Goal: Task Accomplishment & Management: Use online tool/utility

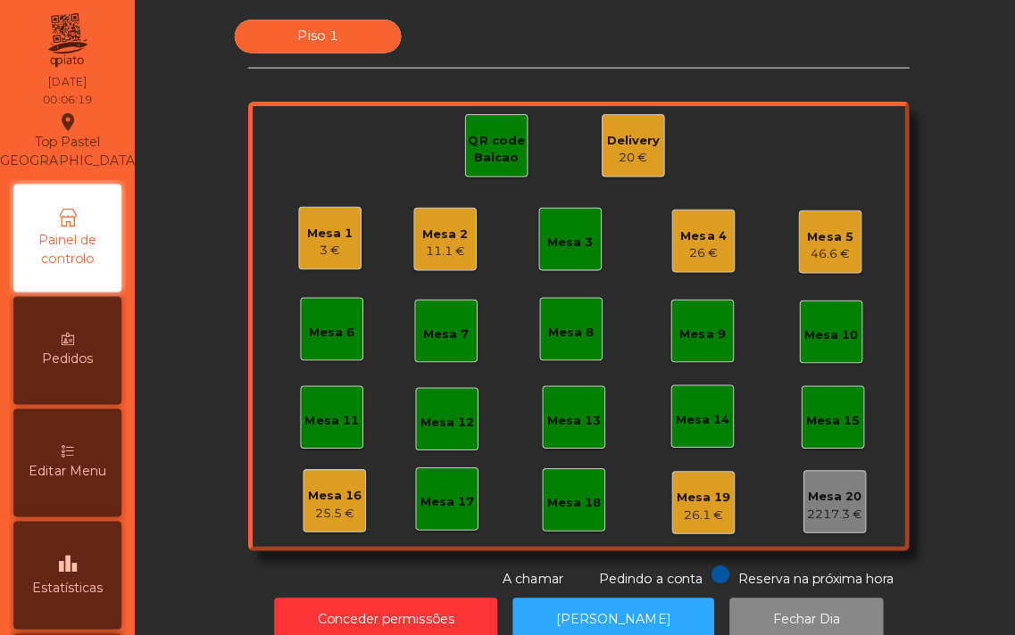
click at [935, 311] on div "Piso 1 Mesa 1 3 € Mesa 2 11.1 € Mesa 3 Mesa 4 26 € Mesa 5 46.6 € Mesa 6 Mesa 7 …" at bounding box center [574, 302] width 833 height 565
click at [192, 475] on div "Piso 1 Mesa 1 3 € Mesa 2 11.1 € Mesa 3 Mesa 4 26 € Mesa 5 46.6 € Mesa 6 Mesa 7 …" at bounding box center [574, 302] width 833 height 565
click at [332, 503] on div "25.5 €" at bounding box center [332, 510] width 54 height 18
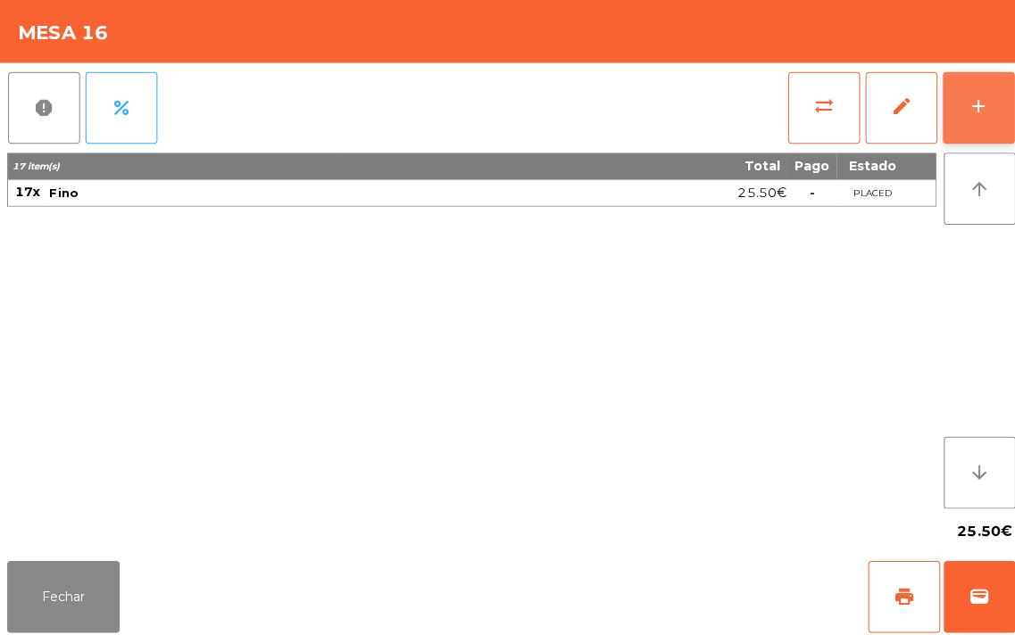
click at [983, 110] on button "add" at bounding box center [970, 106] width 71 height 71
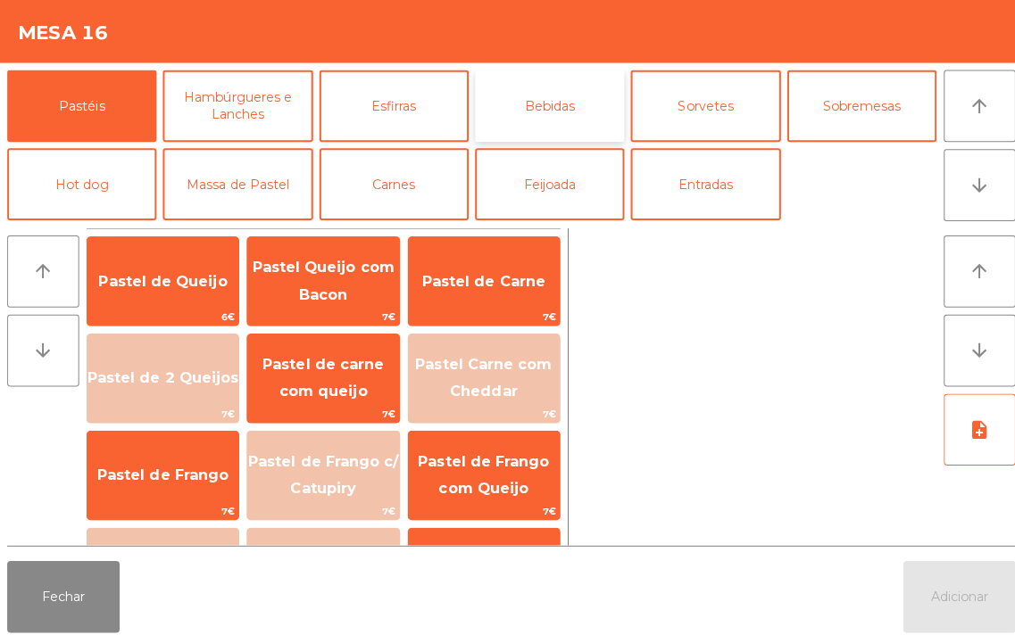
click at [557, 116] on button "Bebidas" at bounding box center [545, 105] width 148 height 71
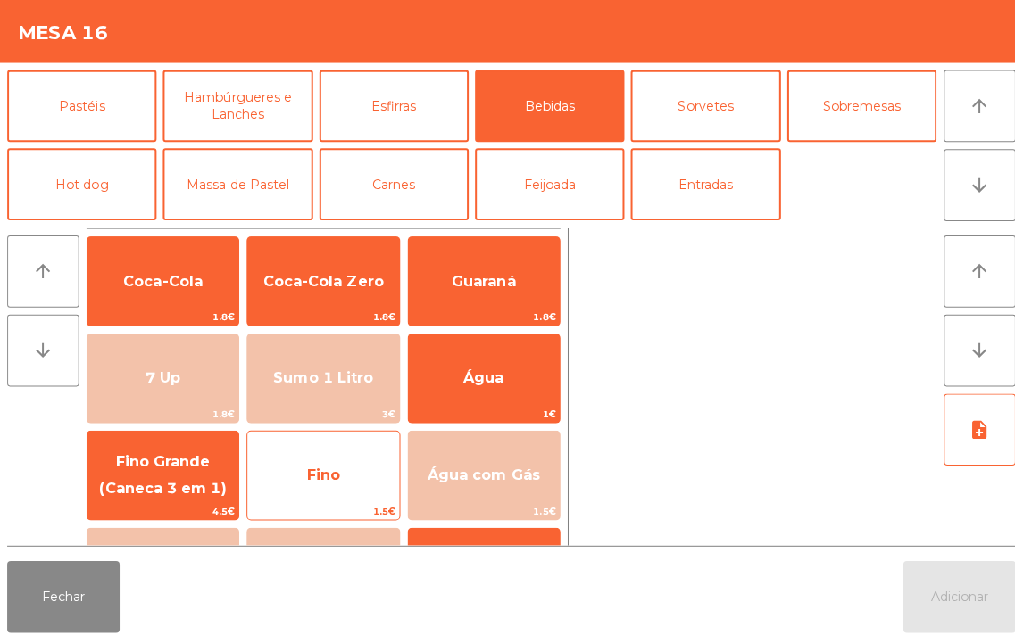
click at [318, 476] on span "Fino" at bounding box center [320, 471] width 33 height 17
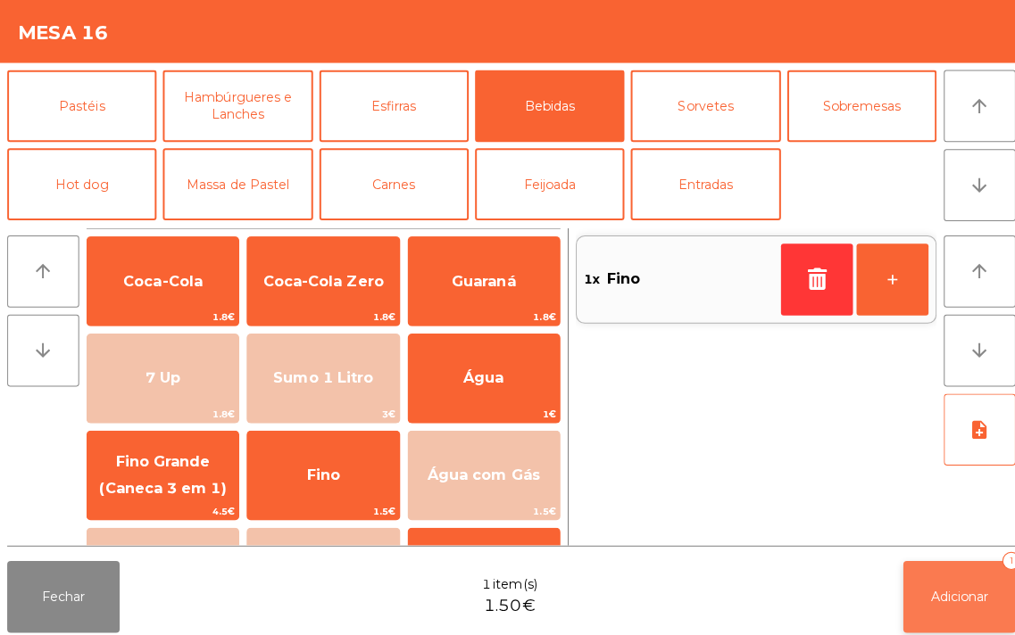
click at [949, 585] on span "Adicionar" at bounding box center [952, 592] width 57 height 16
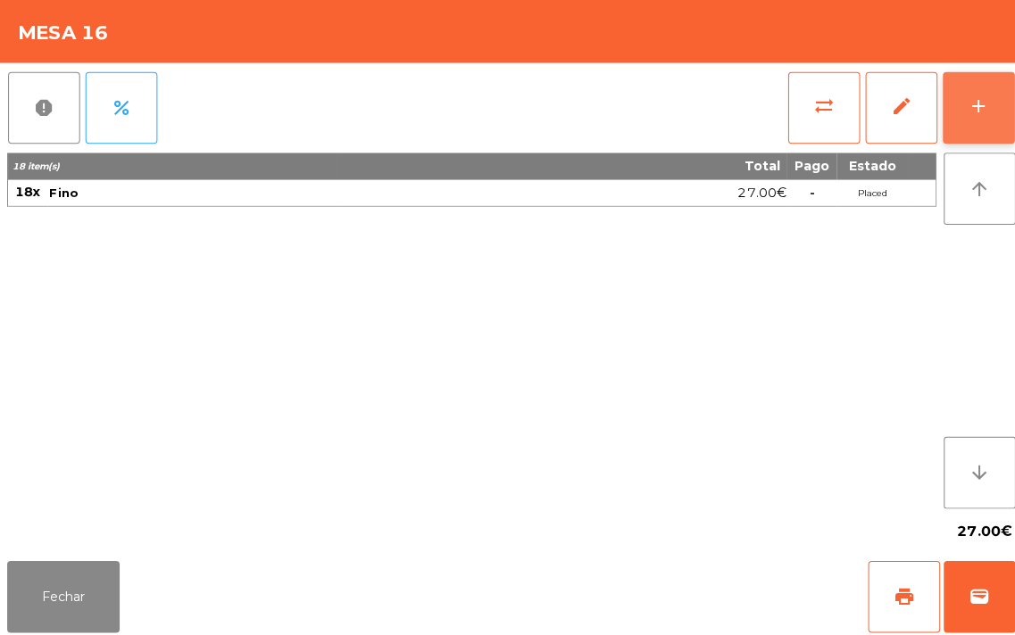
click at [959, 101] on button "add" at bounding box center [970, 106] width 71 height 71
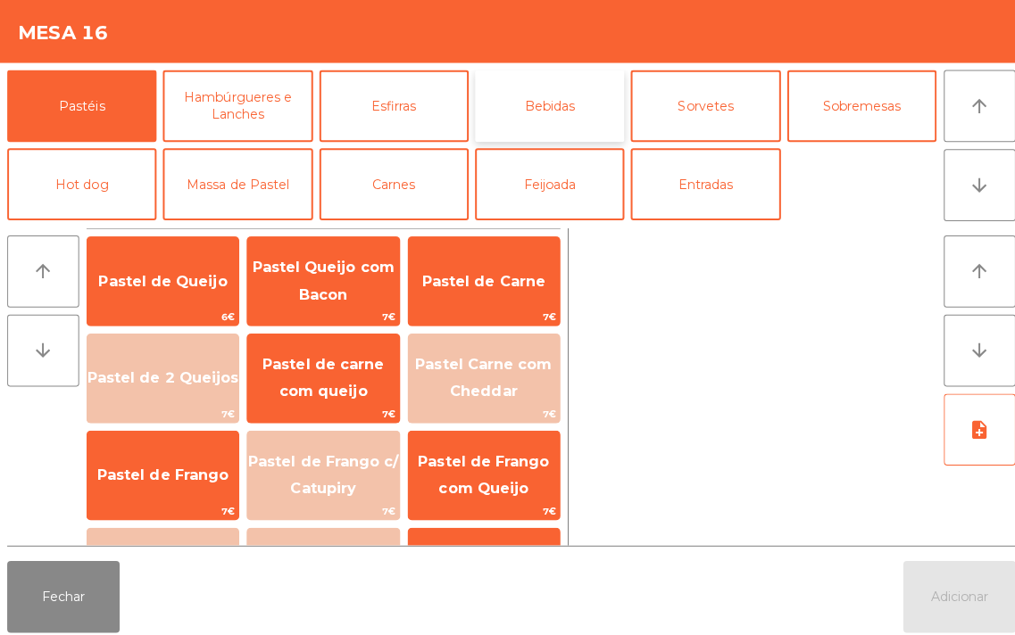
click at [553, 101] on button "Bebidas" at bounding box center [545, 105] width 148 height 71
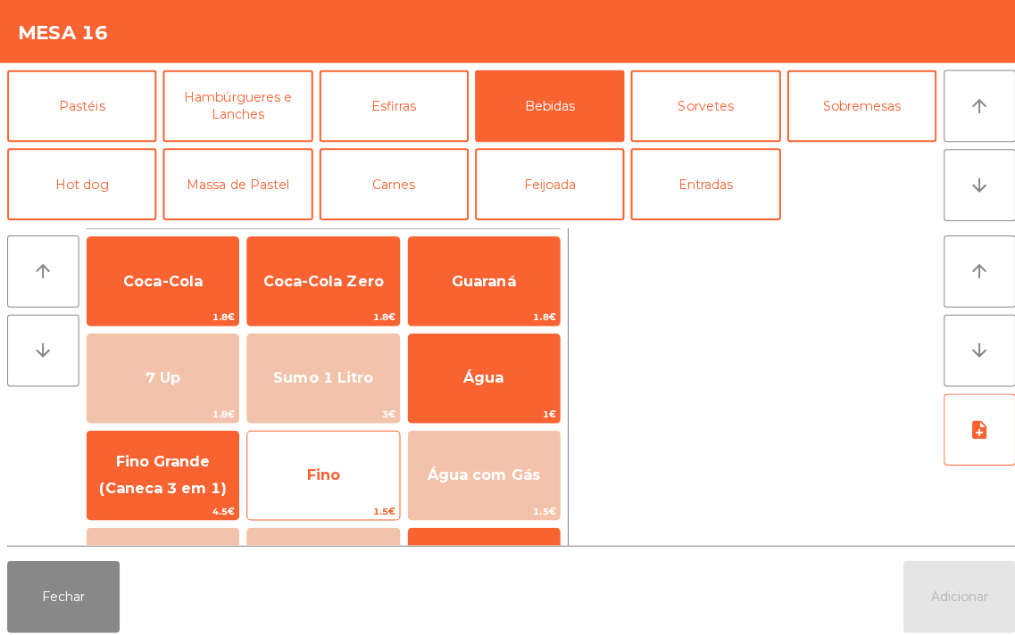
click at [306, 457] on span "Fino" at bounding box center [320, 472] width 150 height 48
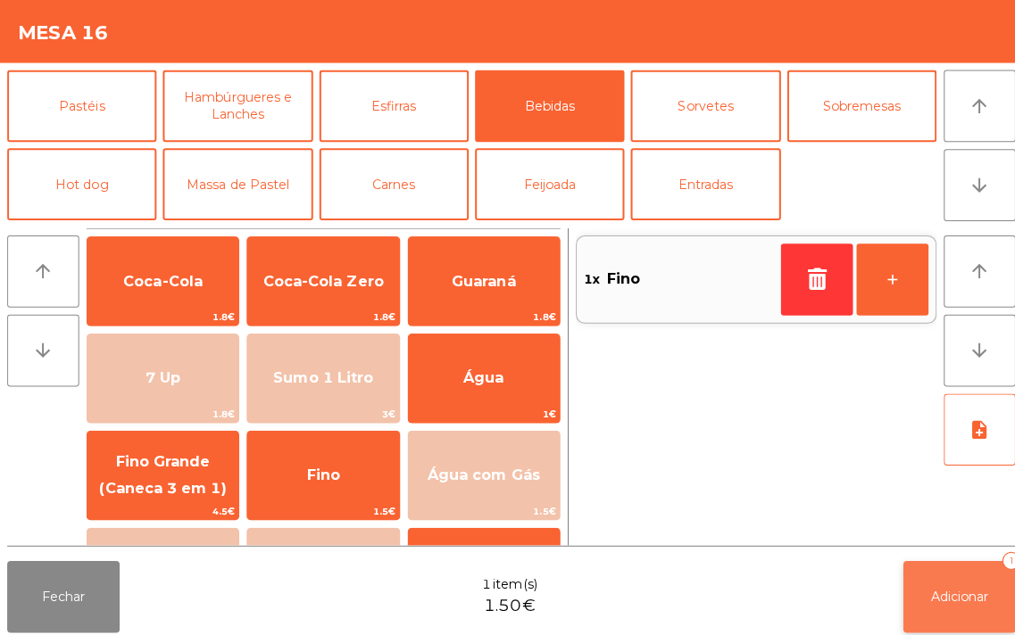
click at [933, 568] on button "Adicionar 1" at bounding box center [952, 592] width 112 height 71
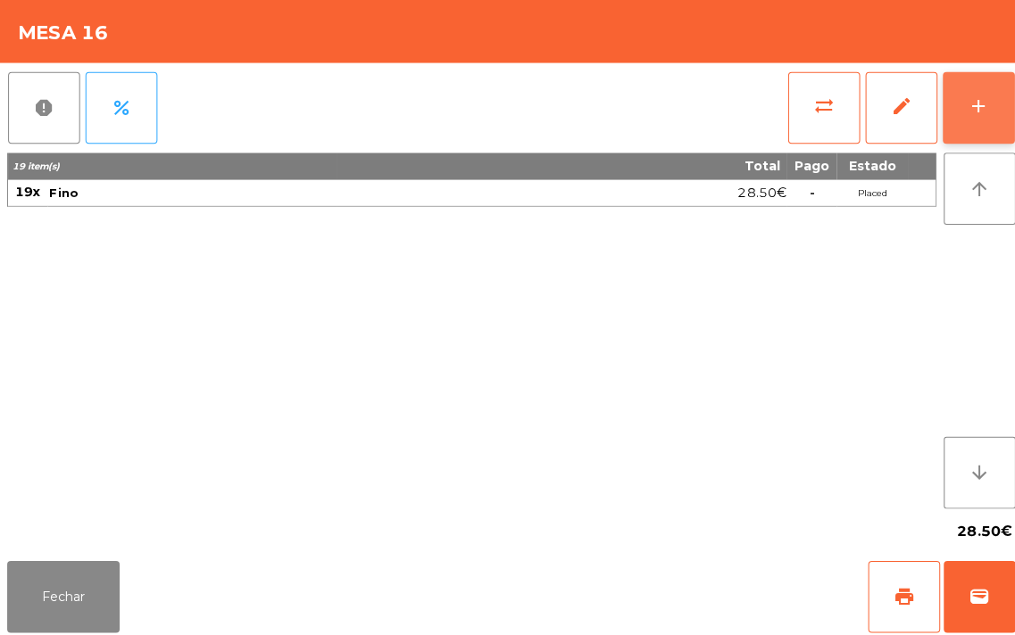
click at [973, 104] on div "add" at bounding box center [970, 105] width 21 height 21
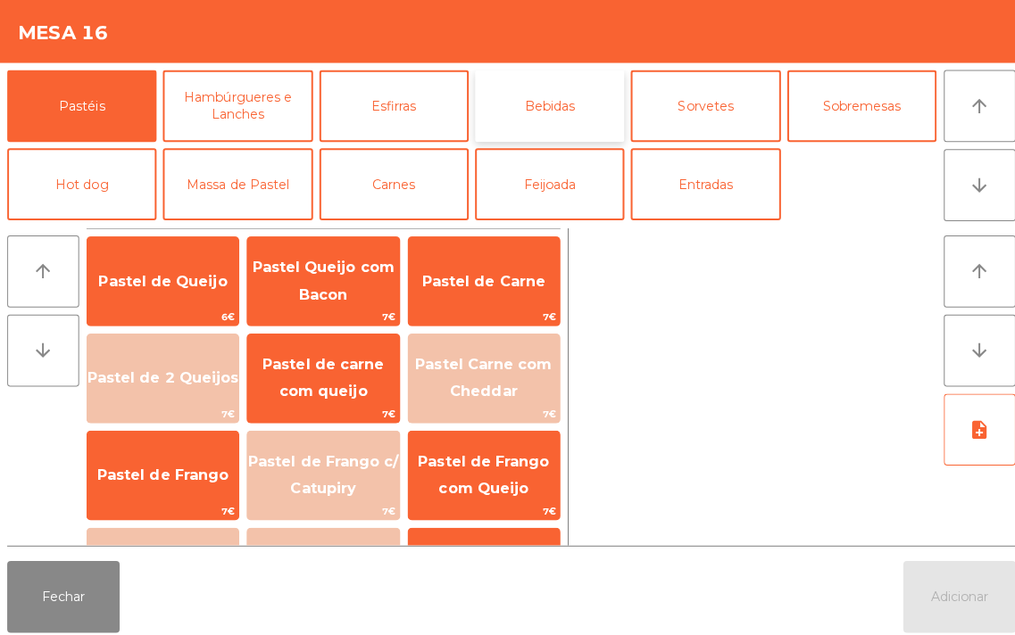
click at [565, 93] on button "Bebidas" at bounding box center [545, 105] width 148 height 71
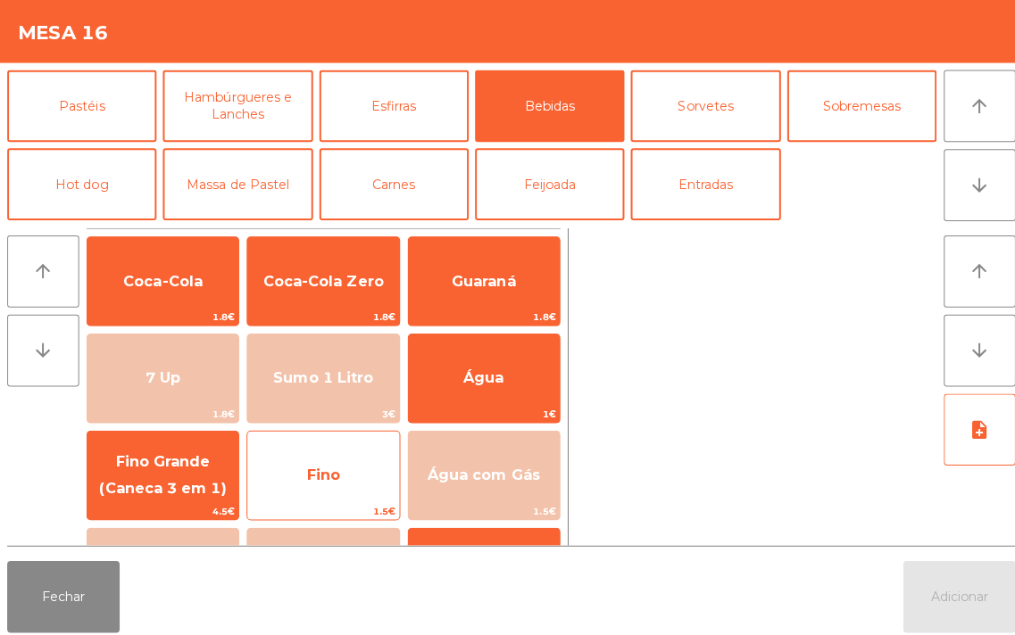
click at [328, 456] on span "Fino" at bounding box center [320, 472] width 150 height 48
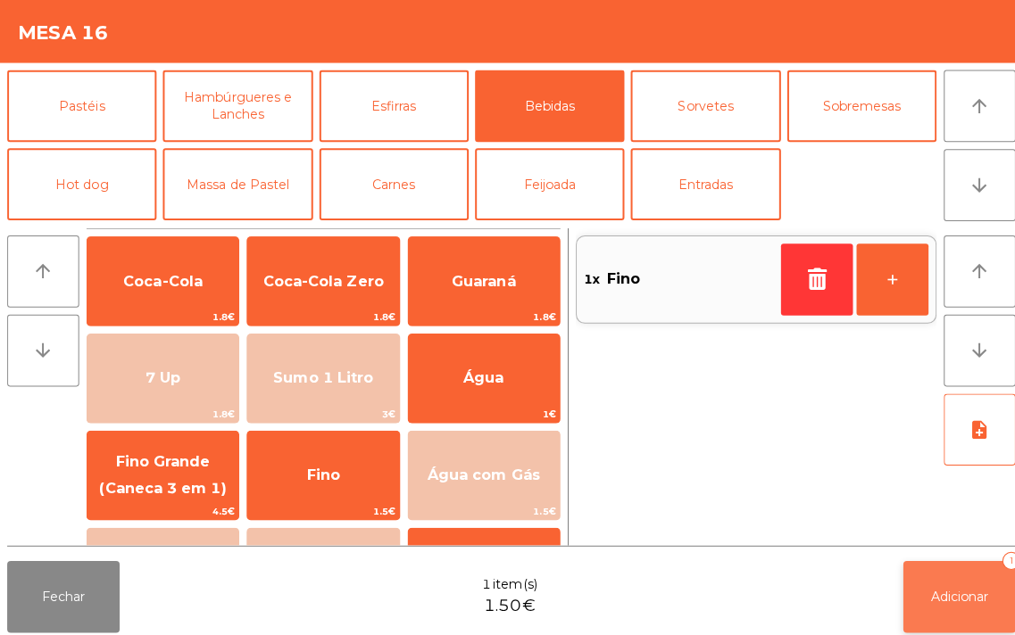
click at [978, 562] on button "Adicionar 1" at bounding box center [952, 592] width 112 height 71
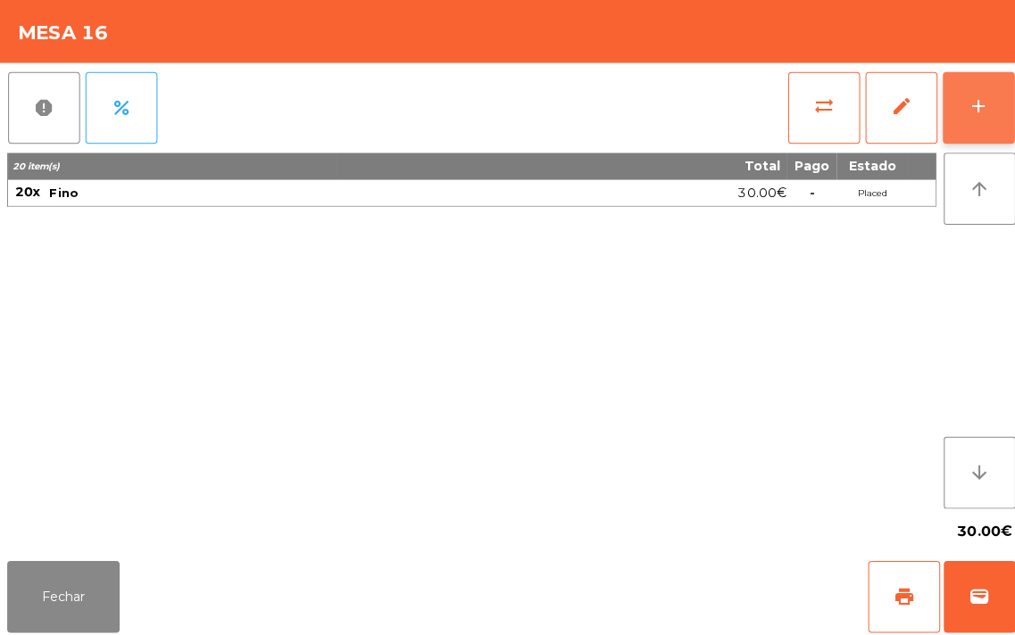
click at [960, 101] on div "add" at bounding box center [970, 105] width 21 height 21
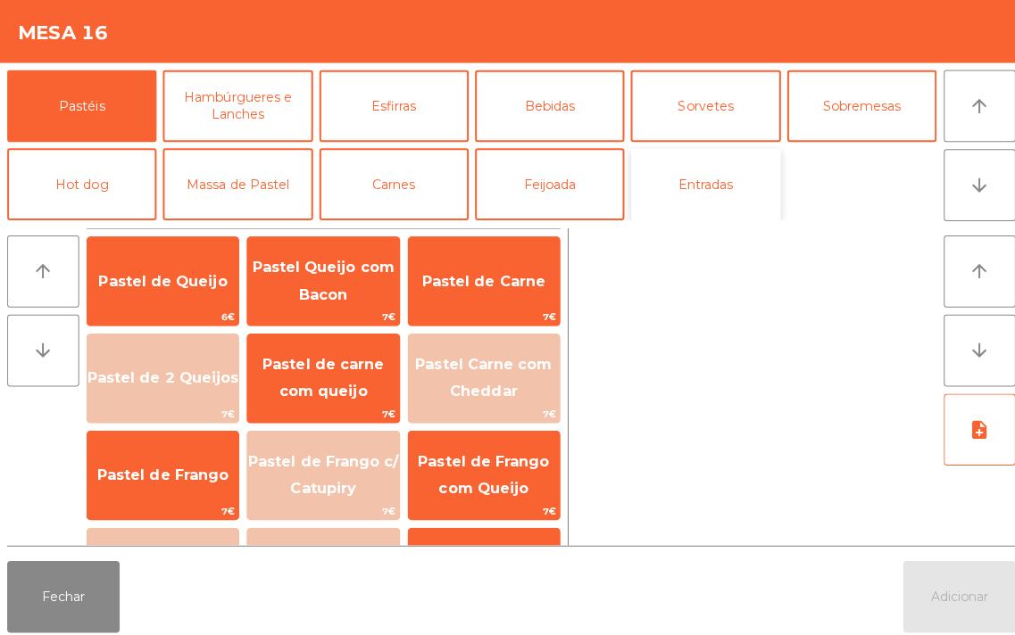
click at [703, 181] on button "Entradas" at bounding box center [699, 182] width 148 height 71
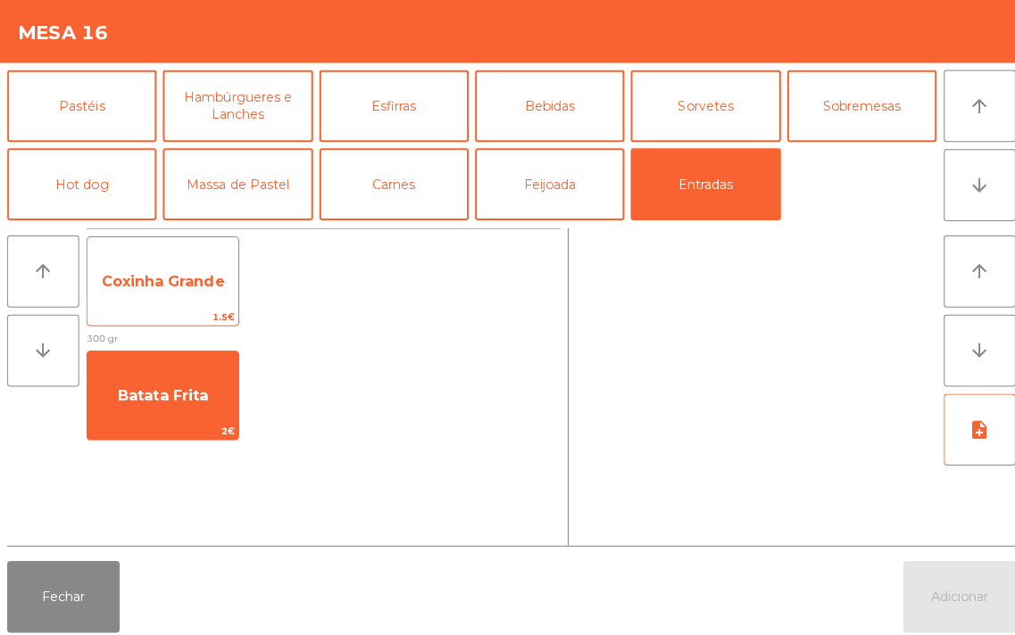
click at [172, 278] on span "Coxinha Grande" at bounding box center [162, 278] width 122 height 17
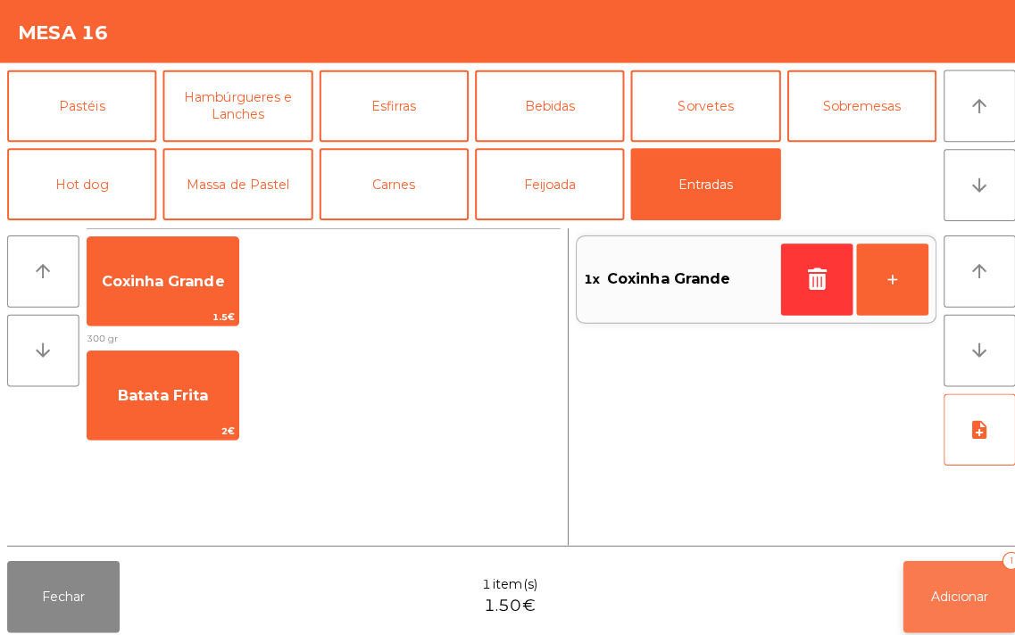
click at [1002, 602] on button "Adicionar 1" at bounding box center [952, 592] width 112 height 71
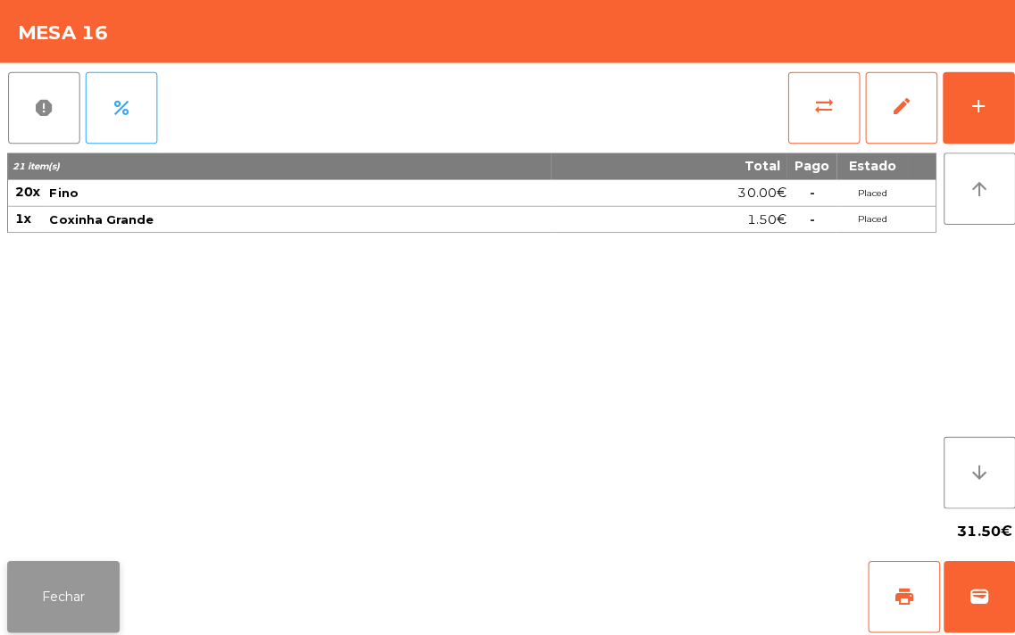
click at [42, 577] on button "Fechar" at bounding box center [63, 592] width 112 height 71
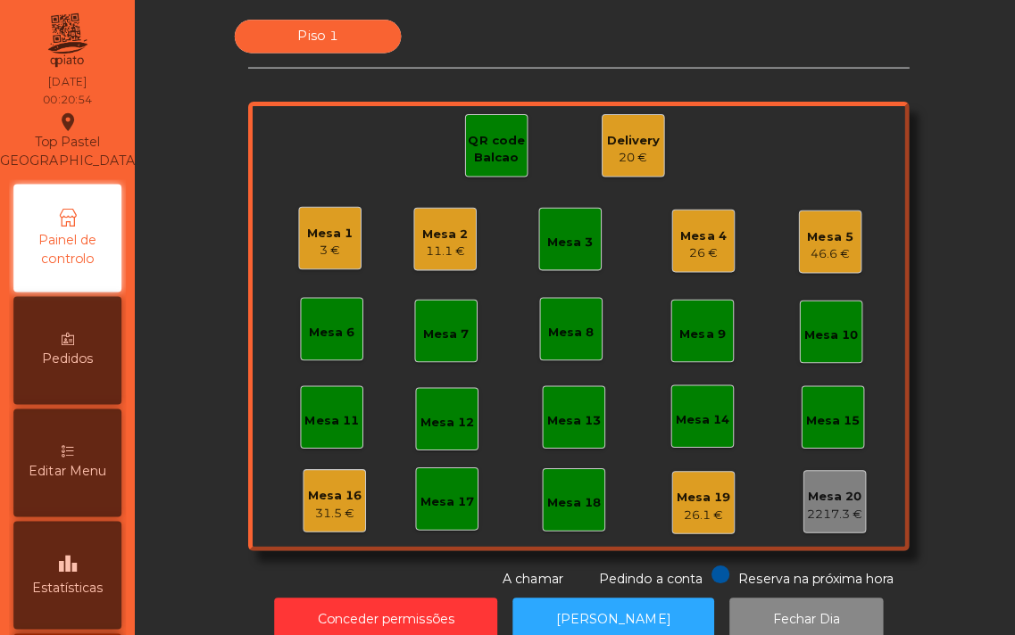
click at [556, 239] on div "Mesa 3" at bounding box center [566, 241] width 46 height 18
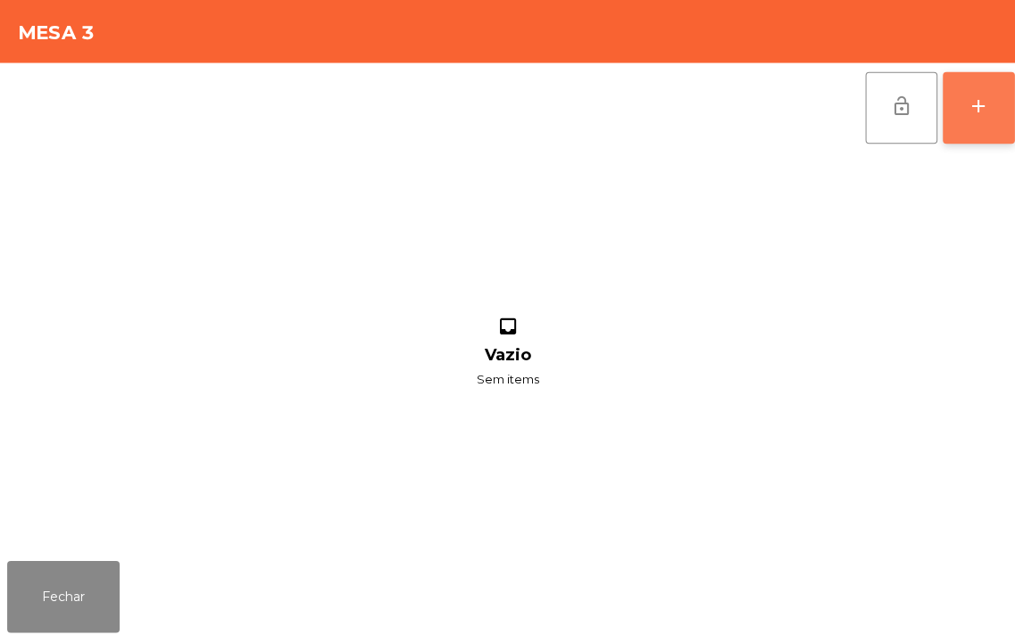
click at [952, 104] on button "add" at bounding box center [970, 106] width 71 height 71
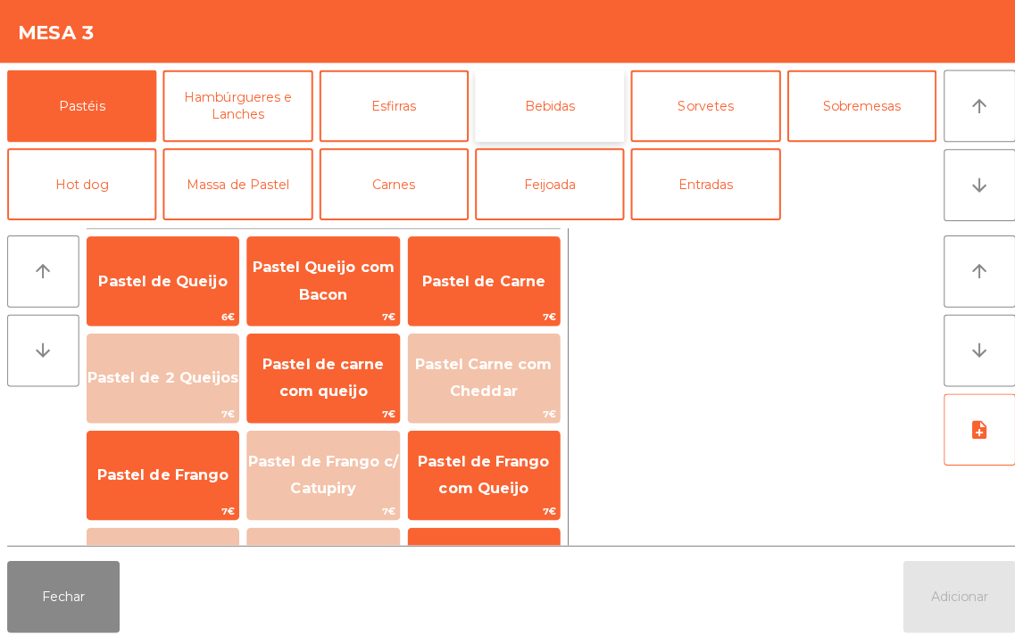
click at [556, 108] on button "Bebidas" at bounding box center [545, 105] width 148 height 71
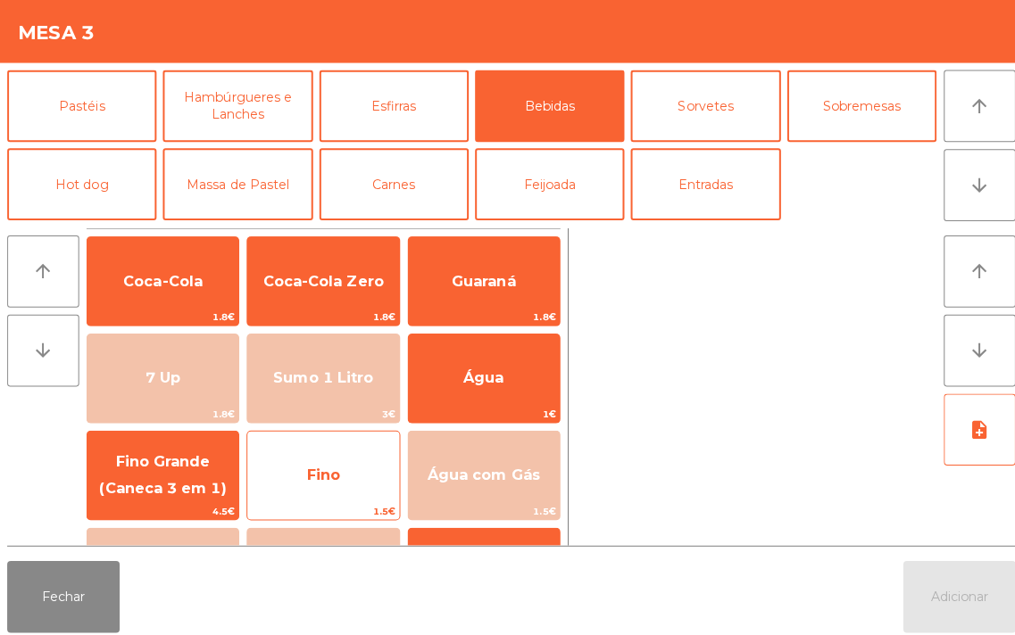
click at [321, 466] on span "Fino" at bounding box center [320, 471] width 33 height 17
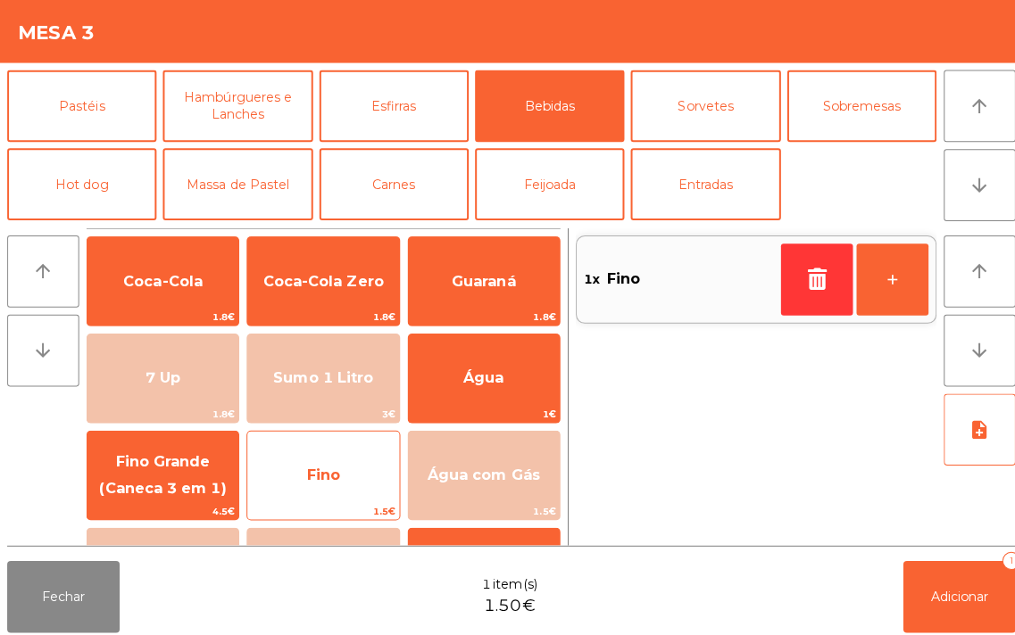
click at [317, 470] on span "Fino" at bounding box center [320, 471] width 33 height 17
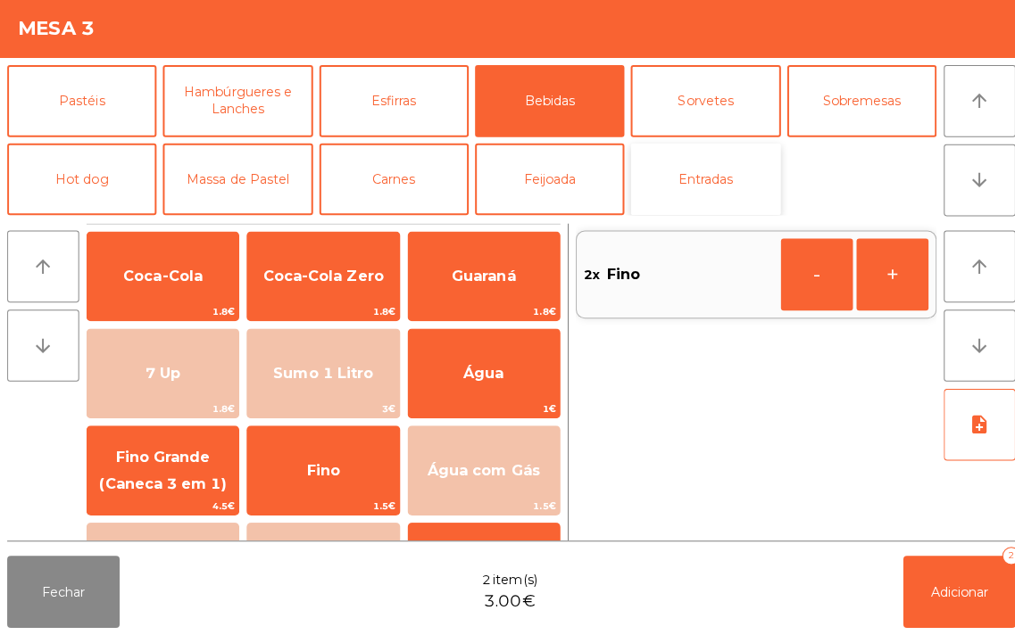
click at [724, 183] on button "Entradas" at bounding box center [699, 182] width 148 height 71
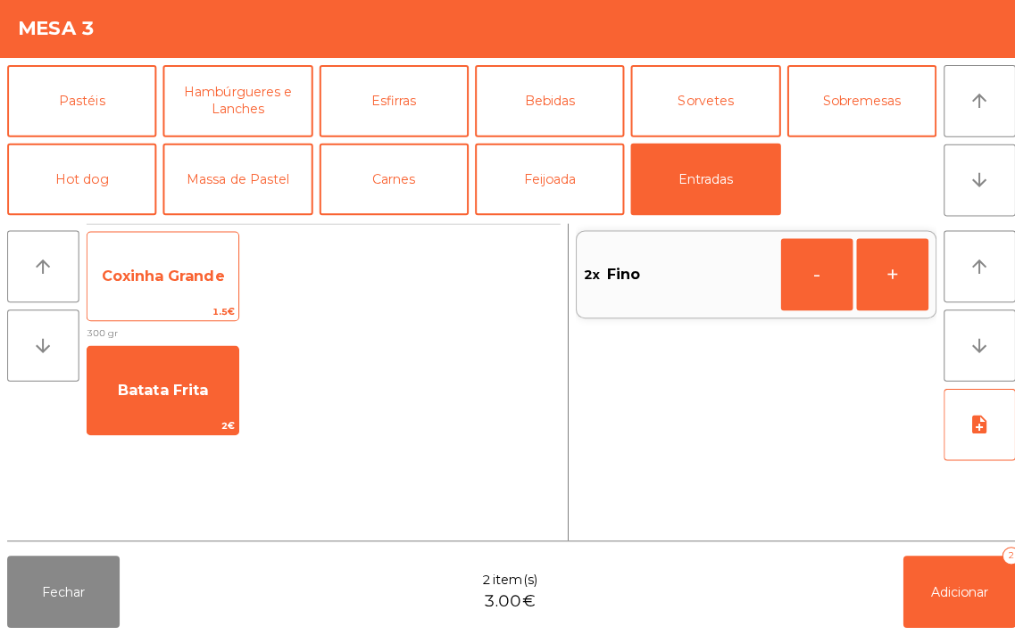
click at [150, 271] on span "Coxinha Grande" at bounding box center [162, 278] width 122 height 17
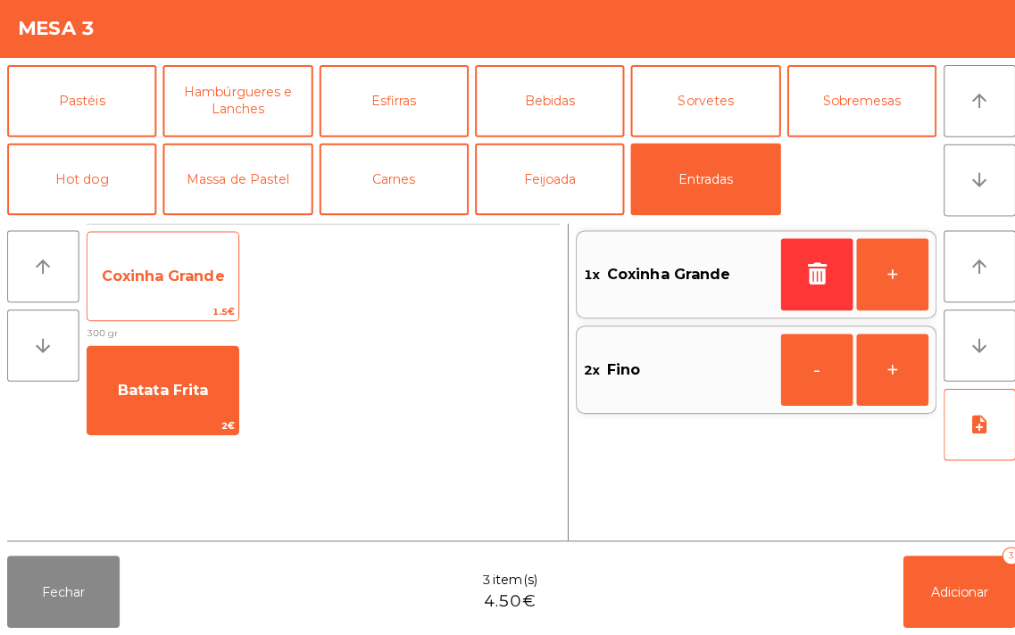
click at [128, 263] on span "Coxinha Grande" at bounding box center [162, 279] width 150 height 48
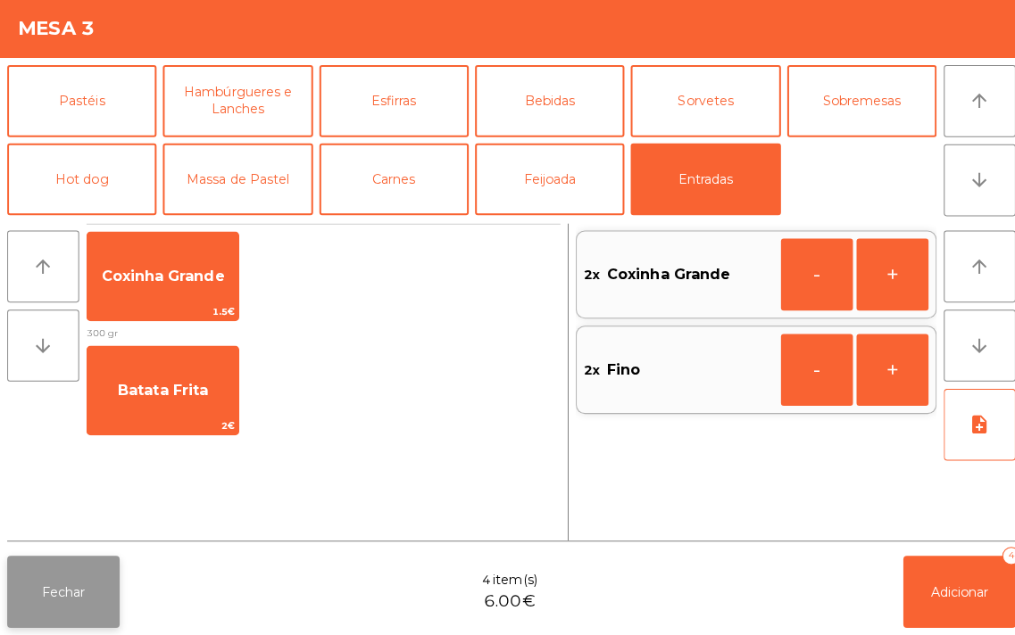
click at [55, 593] on button "Fechar" at bounding box center [63, 592] width 112 height 71
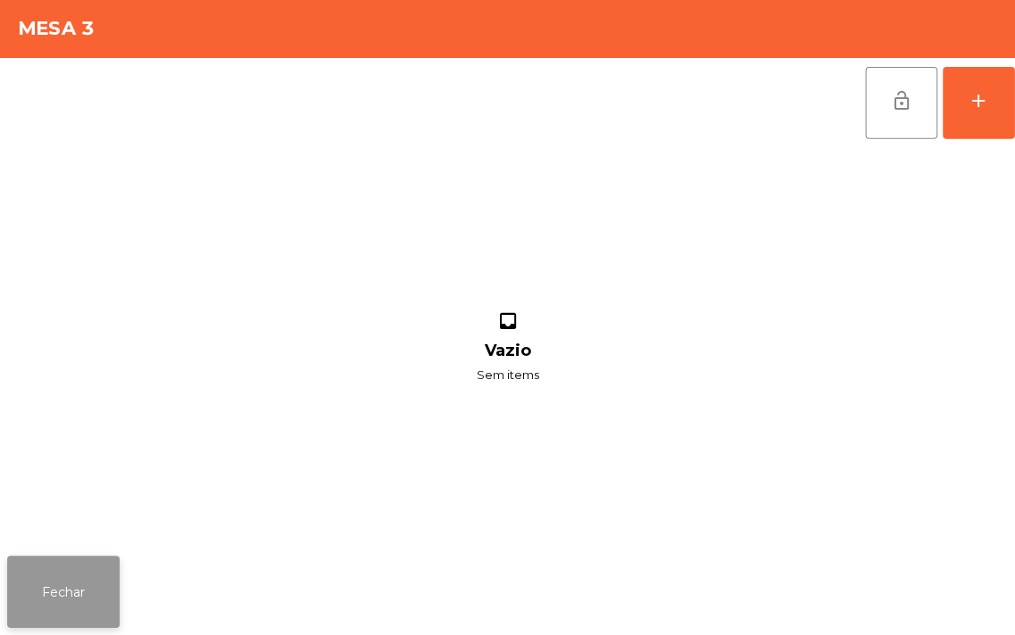
click at [52, 576] on button "Fechar" at bounding box center [63, 592] width 112 height 71
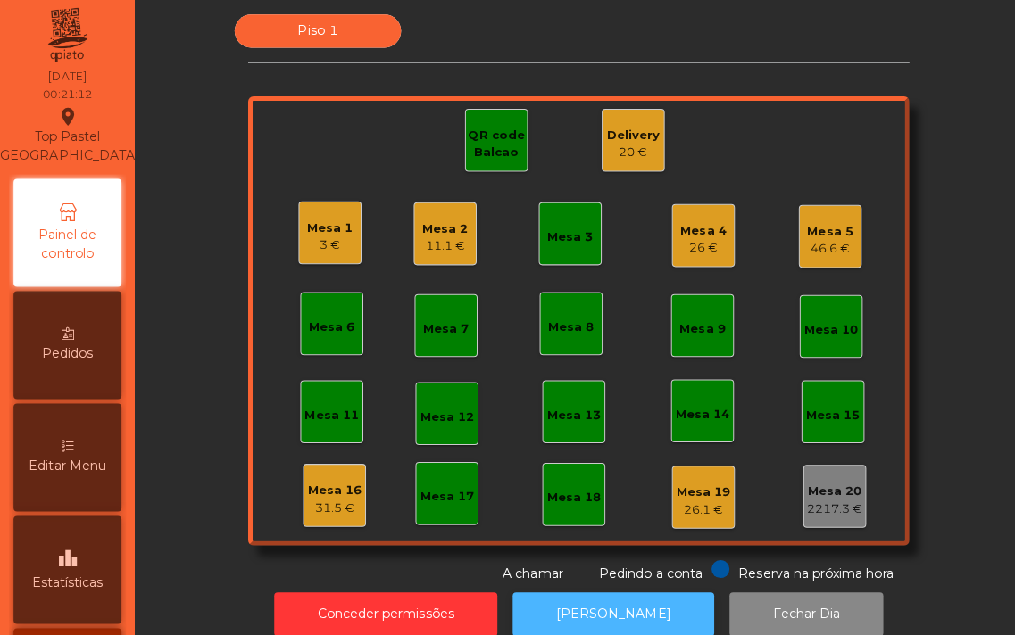
click at [583, 609] on button "[PERSON_NAME]" at bounding box center [609, 615] width 200 height 44
click at [599, 603] on button "[PERSON_NAME]" at bounding box center [609, 615] width 200 height 44
